Goal: Task Accomplishment & Management: Manage account settings

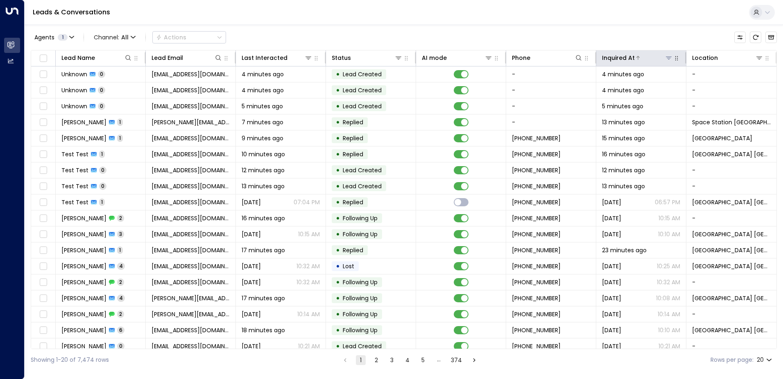
click at [666, 58] on icon at bounding box center [669, 57] width 7 height 7
click at [653, 32] on div "Agents 1 Channel: All Actions" at bounding box center [404, 37] width 746 height 17
click at [753, 60] on div at bounding box center [740, 58] width 45 height 8
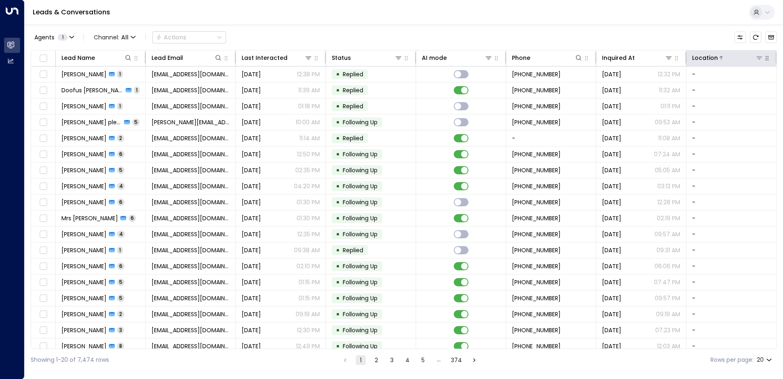
click at [721, 61] on div at bounding box center [740, 58] width 45 height 8
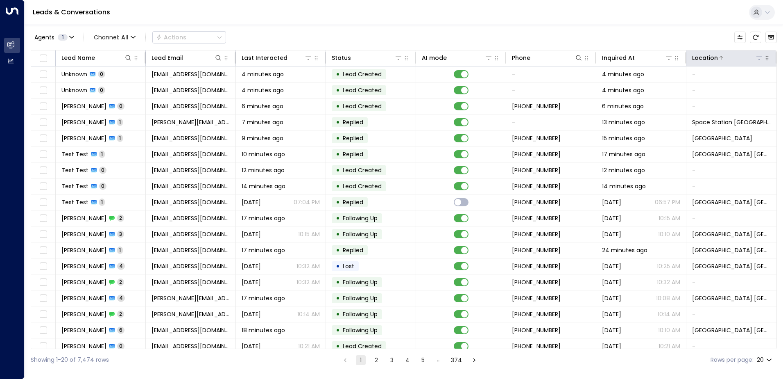
click at [755, 61] on button at bounding box center [759, 58] width 8 height 8
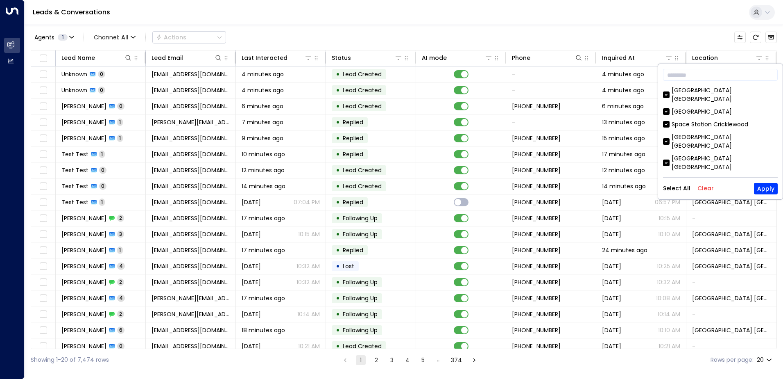
click at [698, 186] on button "Clear" at bounding box center [706, 188] width 16 height 7
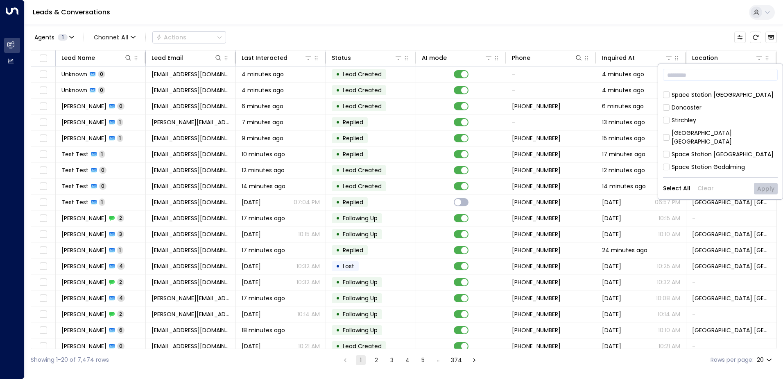
scroll to position [265, 0]
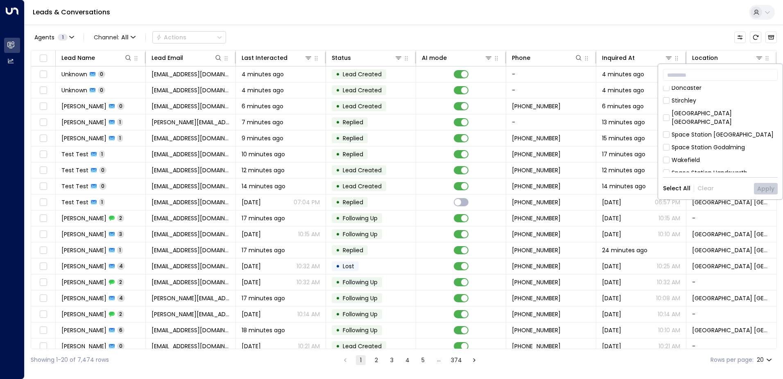
click at [671, 194] on div "[GEOGRAPHIC_DATA] [GEOGRAPHIC_DATA]" at bounding box center [720, 202] width 115 height 17
click at [775, 189] on button "Apply" at bounding box center [766, 188] width 24 height 11
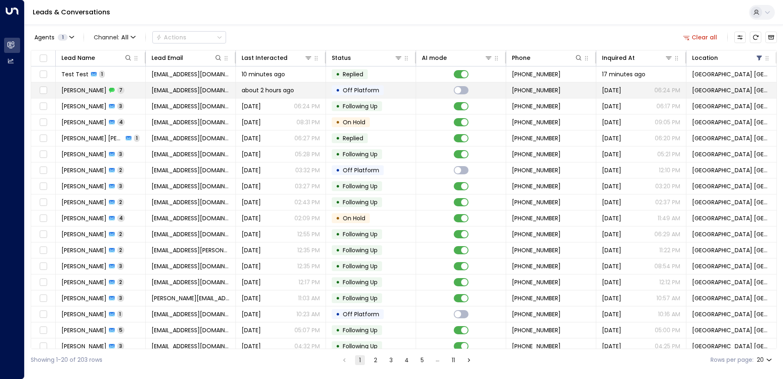
click at [231, 95] on td "[EMAIL_ADDRESS][DOMAIN_NAME]" at bounding box center [191, 90] width 90 height 16
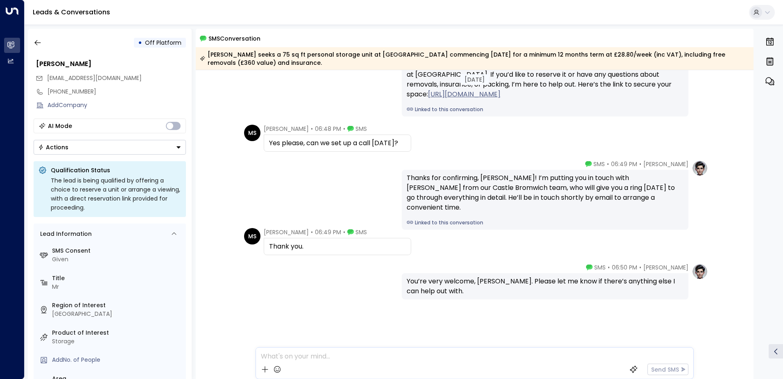
scroll to position [186, 0]
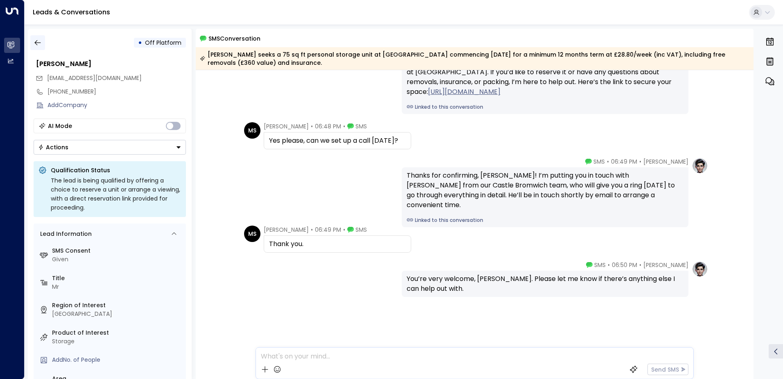
click at [38, 43] on icon "button" at bounding box center [38, 43] width 8 height 8
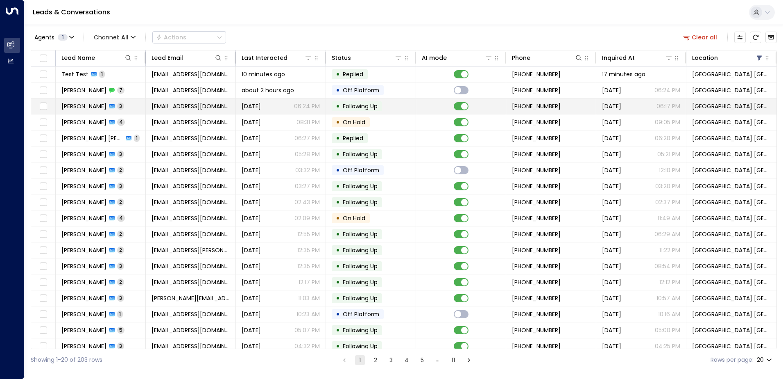
click at [162, 109] on span "[EMAIL_ADDRESS][DOMAIN_NAME]" at bounding box center [191, 106] width 78 height 8
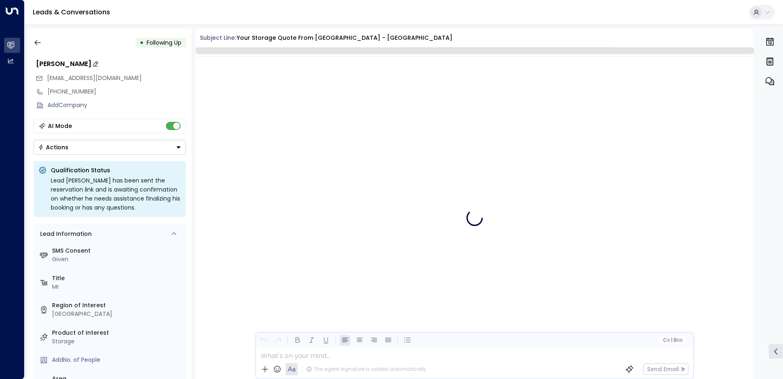
scroll to position [1857, 0]
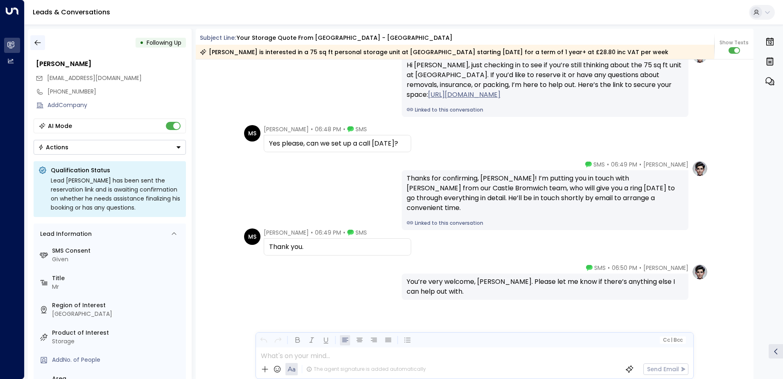
click at [37, 43] on icon "button" at bounding box center [38, 43] width 8 height 8
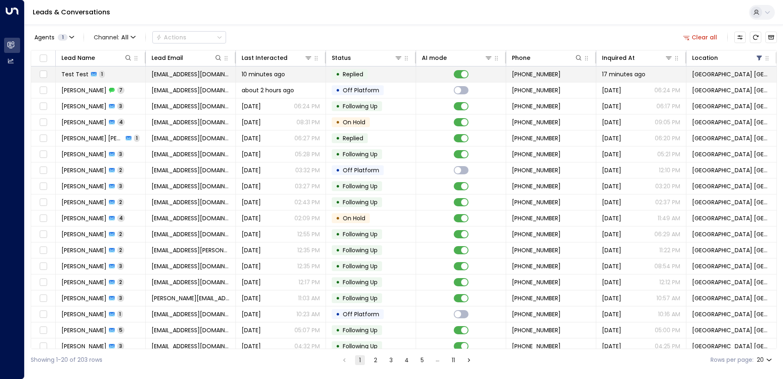
click at [206, 76] on span "[EMAIL_ADDRESS][DOMAIN_NAME]" at bounding box center [191, 74] width 78 height 8
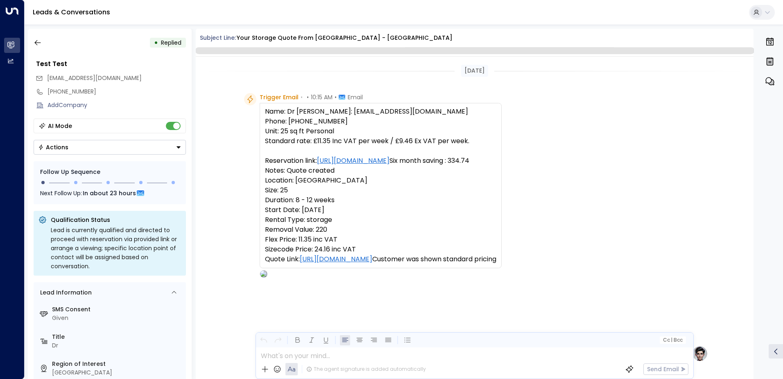
scroll to position [309, 0]
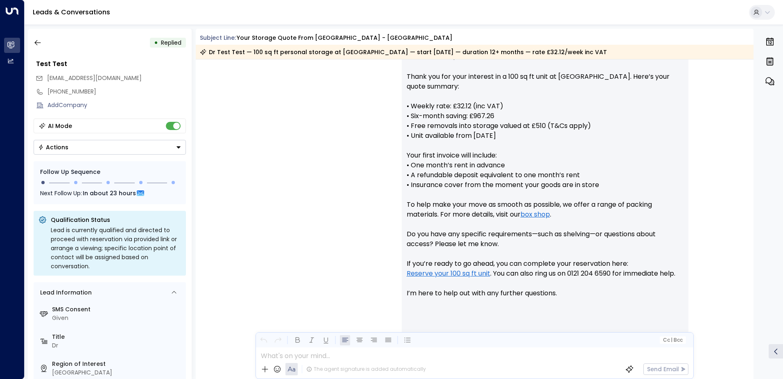
click at [74, 147] on button "Actions" at bounding box center [110, 147] width 152 height 15
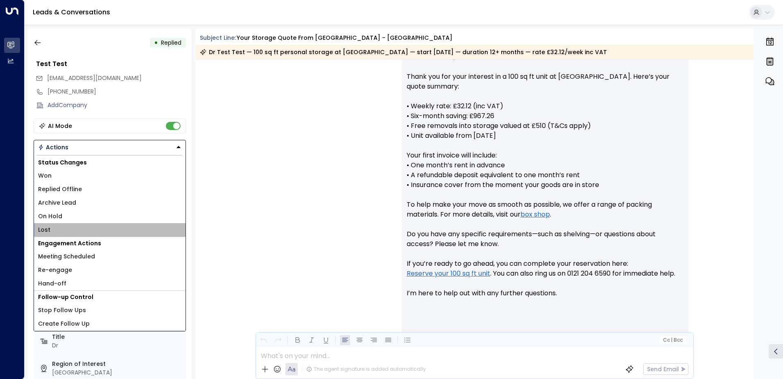
click at [47, 229] on span "Lost" at bounding box center [44, 229] width 12 height 9
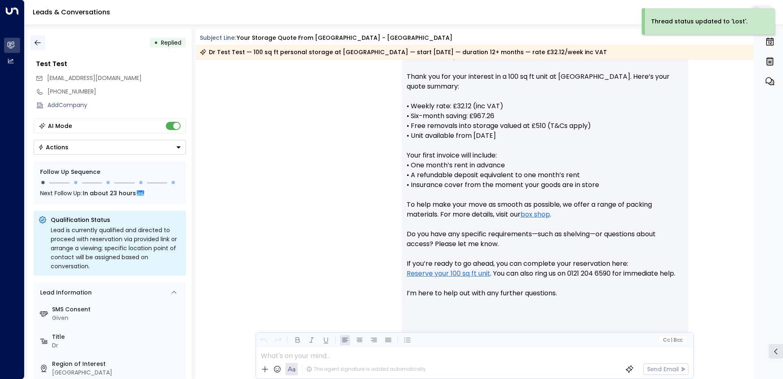
click at [36, 46] on icon "button" at bounding box center [38, 43] width 8 height 8
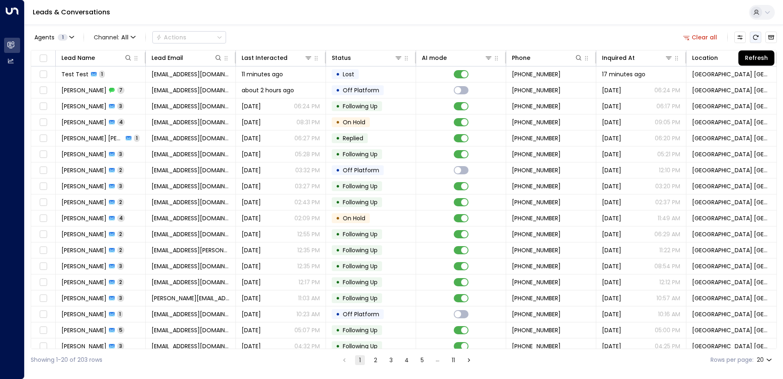
click at [756, 36] on icon "Refresh" at bounding box center [756, 37] width 7 height 7
click at [755, 37] on icon "There are new threads available. Refresh the grid to view the latest updates." at bounding box center [756, 37] width 7 height 7
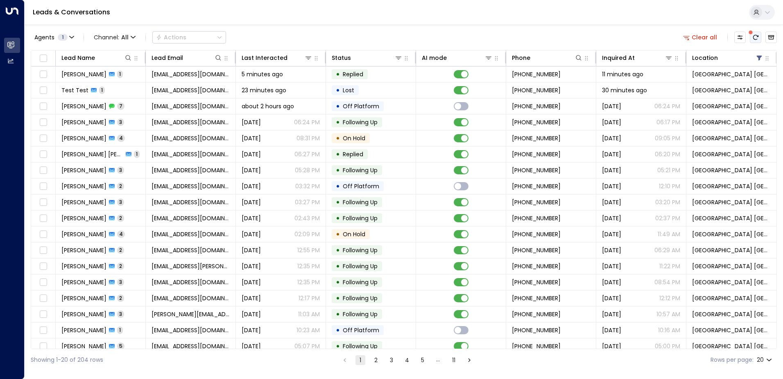
click at [753, 38] on icon "There are new threads available. Refresh the grid to view the latest updates." at bounding box center [756, 37] width 7 height 7
click at [216, 59] on icon at bounding box center [217, 57] width 5 height 5
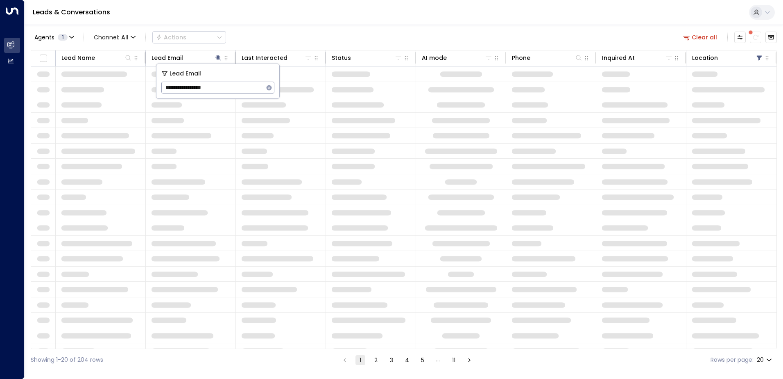
type input "**********"
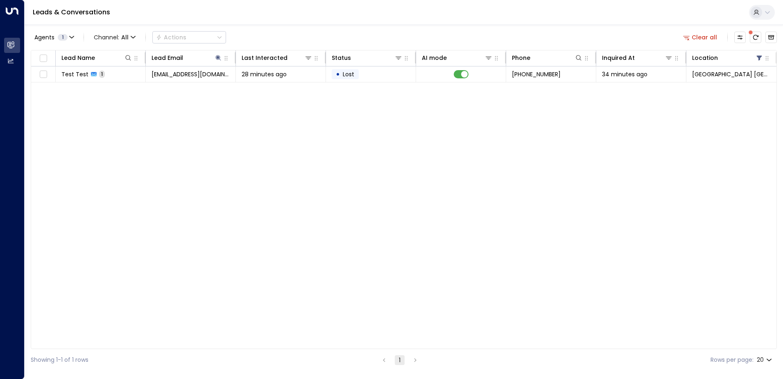
click at [285, 23] on div "Leads & Conversations" at bounding box center [404, 12] width 759 height 25
click at [754, 36] on icon "There are new threads available. Refresh the grid to view the latest updates." at bounding box center [756, 37] width 7 height 7
click at [130, 58] on icon at bounding box center [127, 57] width 5 height 5
click at [79, 144] on div "Lead Name Lead Email Last Interacted Status AI mode Phone Inquired At Location …" at bounding box center [404, 199] width 746 height 299
click at [216, 58] on icon at bounding box center [218, 57] width 7 height 7
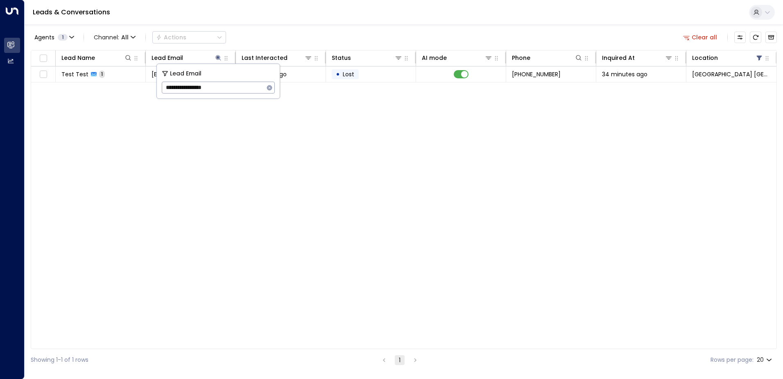
drag, startPoint x: 231, startPoint y: 86, endPoint x: 109, endPoint y: 89, distance: 122.5
click at [109, 89] on body "**********" at bounding box center [391, 185] width 783 height 370
type input "*"
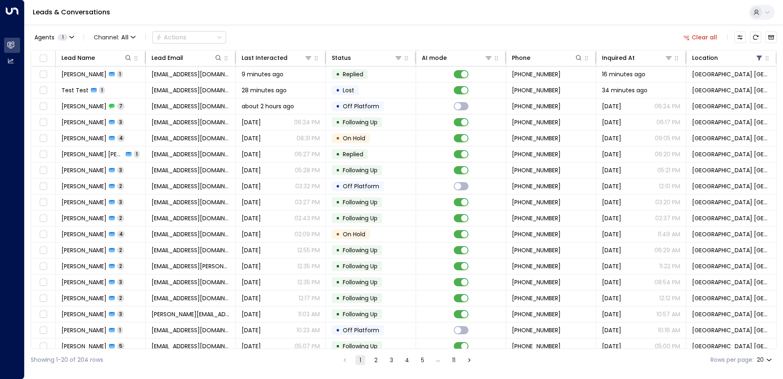
click at [294, 25] on div "Agents 1 Channel: All Actions Clear all Lead Name Lead Email Last Interacted St…" at bounding box center [404, 198] width 746 height 346
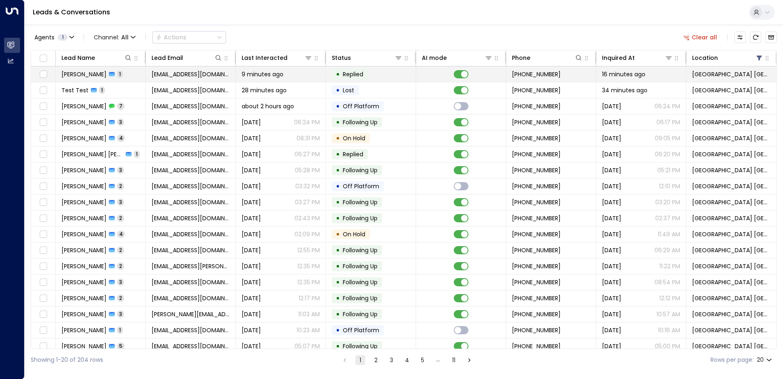
click at [172, 74] on span "[EMAIL_ADDRESS][DOMAIN_NAME]" at bounding box center [191, 74] width 78 height 8
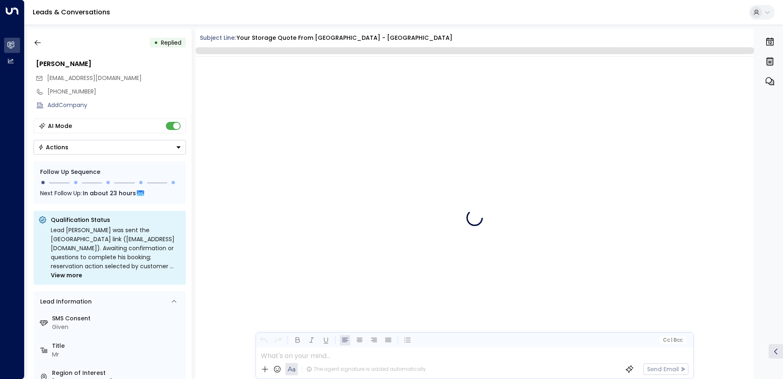
scroll to position [309, 0]
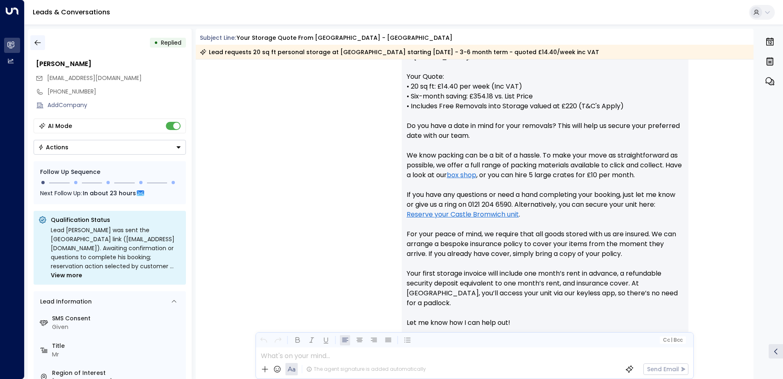
click at [38, 40] on icon "button" at bounding box center [38, 43] width 8 height 8
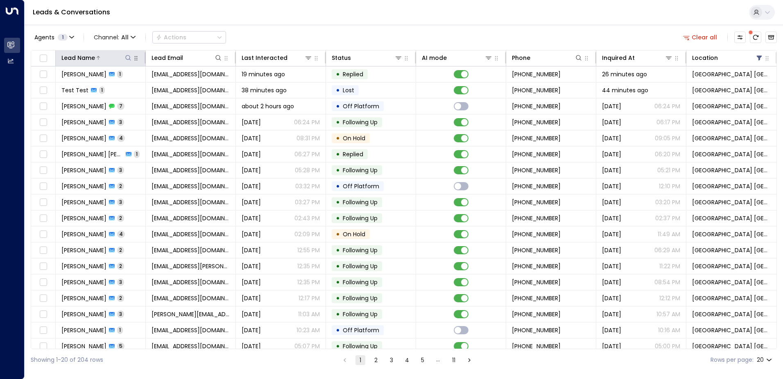
click at [125, 58] on icon at bounding box center [128, 57] width 7 height 7
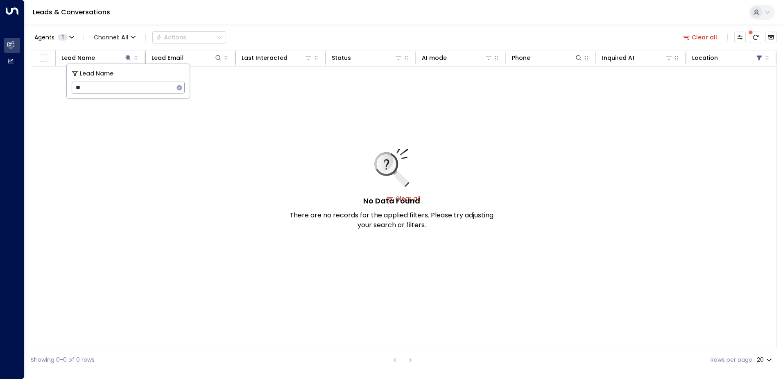
type input "*"
